Goal: Task Accomplishment & Management: Use online tool/utility

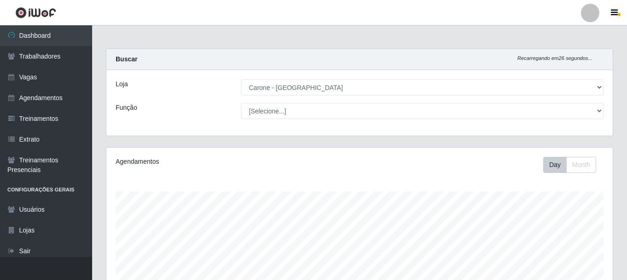
select select "524"
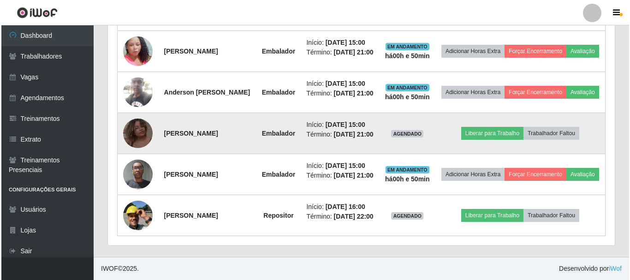
scroll to position [456, 0]
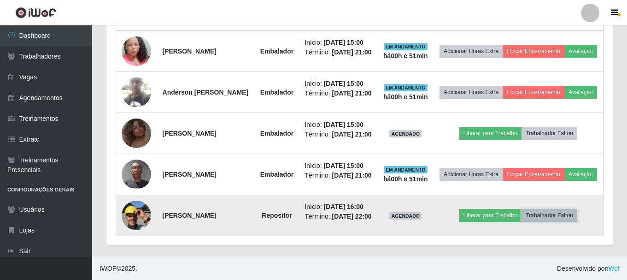
click at [559, 214] on button "Trabalhador Faltou" at bounding box center [550, 215] width 56 height 13
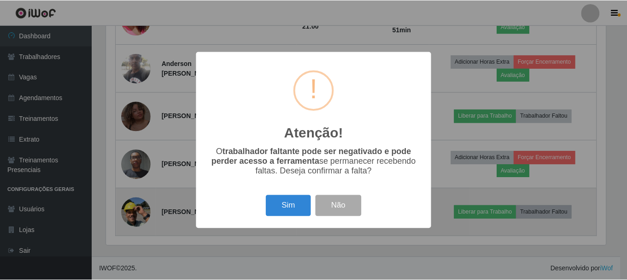
scroll to position [191, 502]
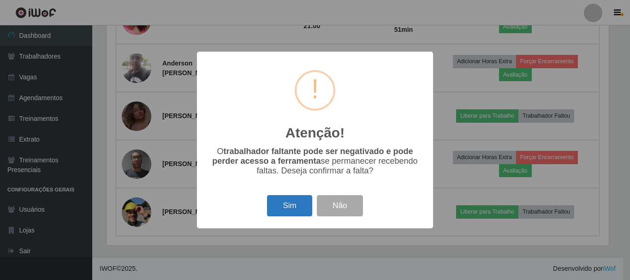
click at [280, 211] on button "Sim" at bounding box center [289, 206] width 45 height 22
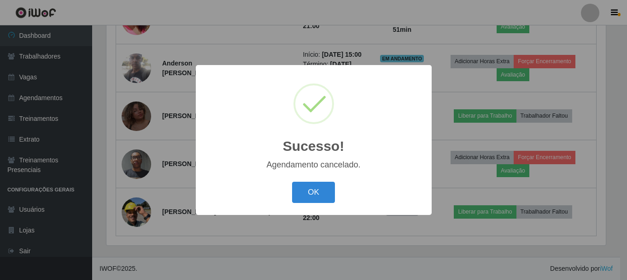
scroll to position [408, 0]
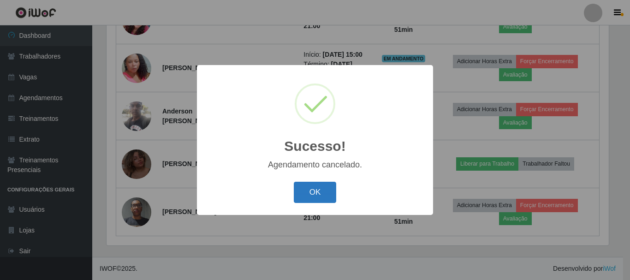
click at [303, 196] on button "OK" at bounding box center [315, 193] width 43 height 22
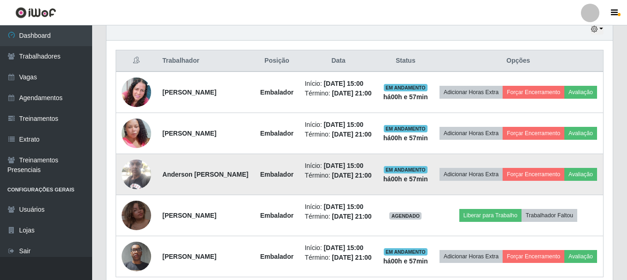
scroll to position [316, 0]
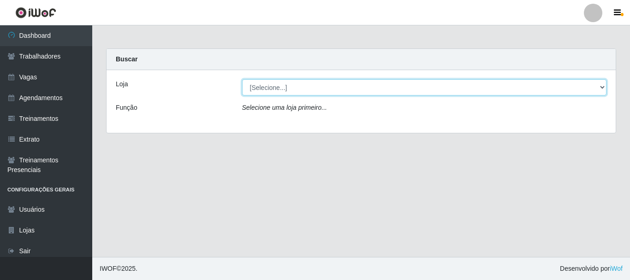
click at [332, 89] on select "[Selecione...] [GEOGRAPHIC_DATA] - [GEOGRAPHIC_DATA]" at bounding box center [424, 87] width 365 height 16
select select "524"
click at [242, 79] on select "[Selecione...] [GEOGRAPHIC_DATA] - [GEOGRAPHIC_DATA]" at bounding box center [424, 87] width 365 height 16
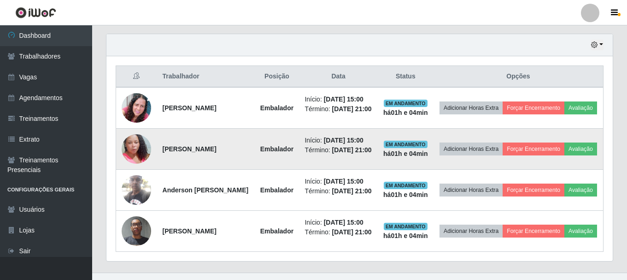
scroll to position [360, 0]
